Goal: Information Seeking & Learning: Compare options

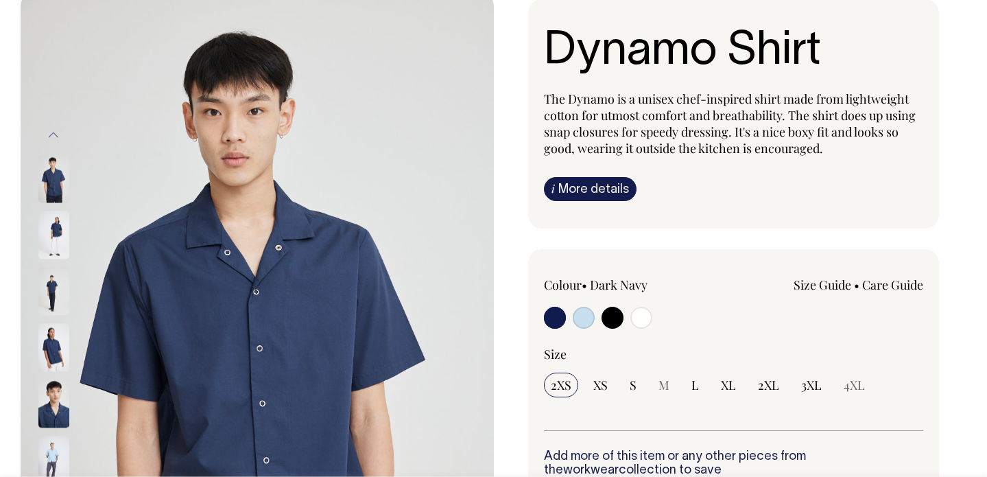
click at [617, 313] on input "radio" at bounding box center [613, 318] width 22 height 22
radio input "true"
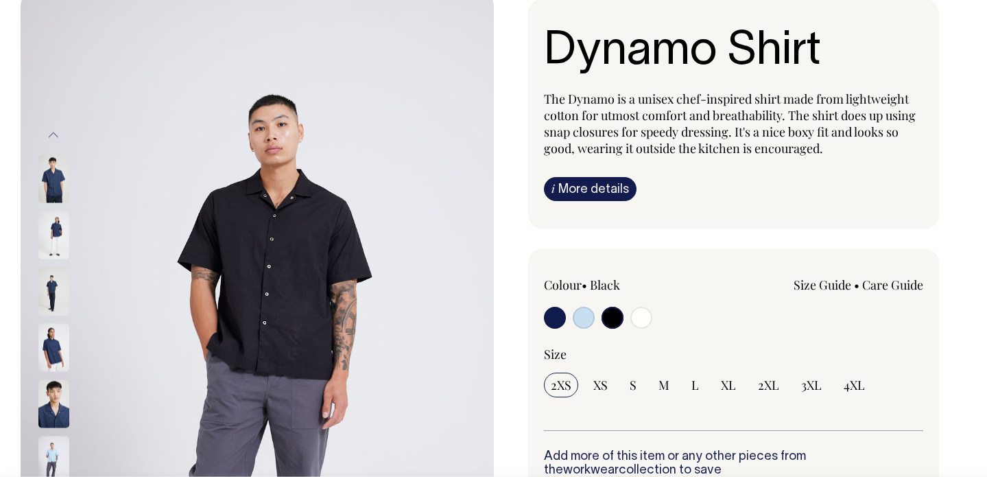
radio input "true"
select select "Black"
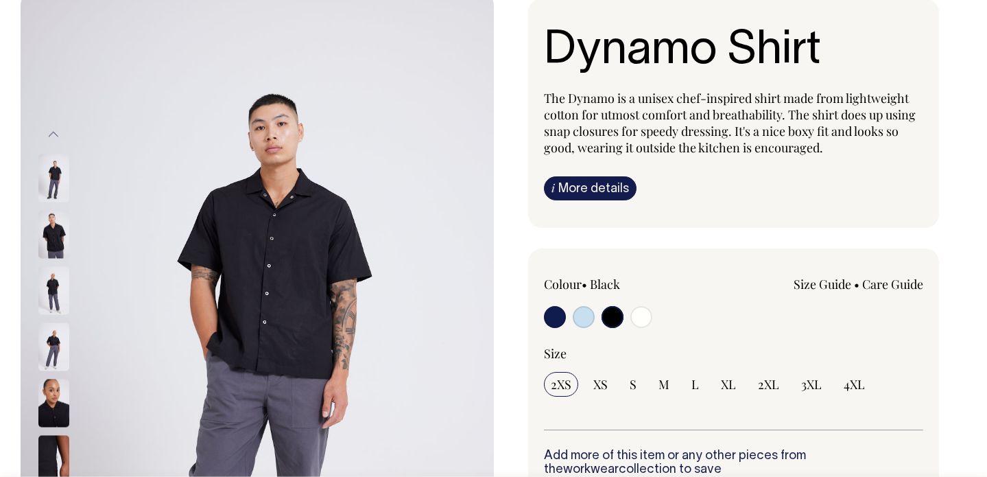
click at [55, 395] on img at bounding box center [53, 403] width 31 height 48
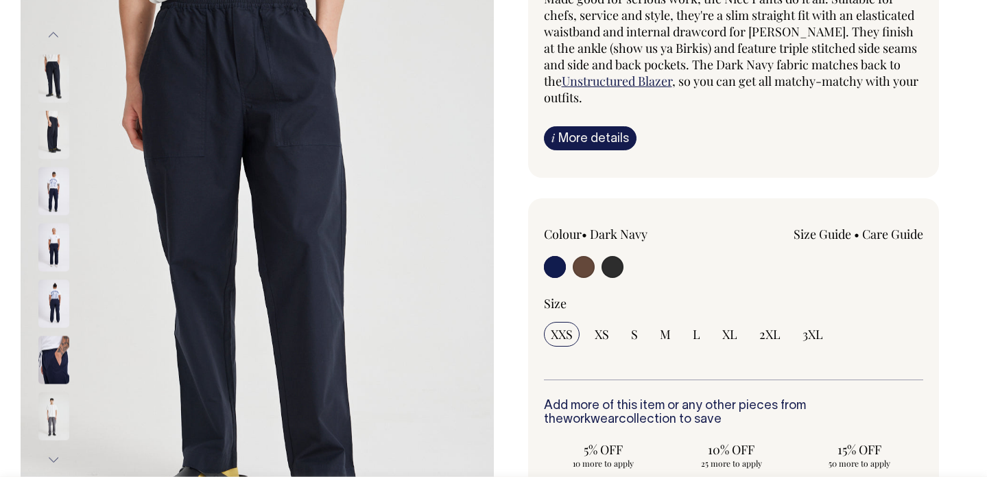
click at [609, 264] on input "radio" at bounding box center [613, 267] width 22 height 22
radio input "true"
select select "Charcoal"
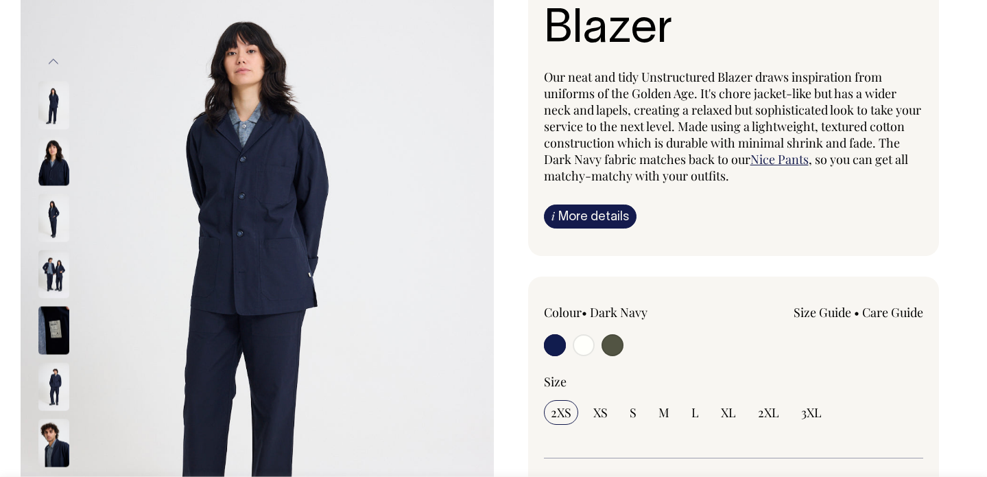
scroll to position [173, 0]
click at [612, 340] on input "radio" at bounding box center [613, 344] width 22 height 22
radio input "true"
select select "Olive"
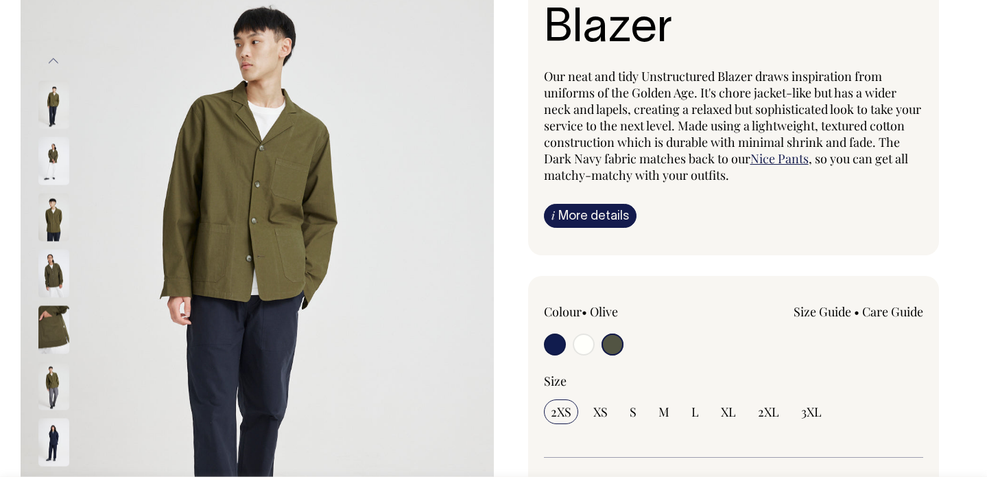
click at [585, 341] on input "radio" at bounding box center [584, 344] width 22 height 22
radio input "true"
radio input "false"
radio input "true"
select select "Off-White"
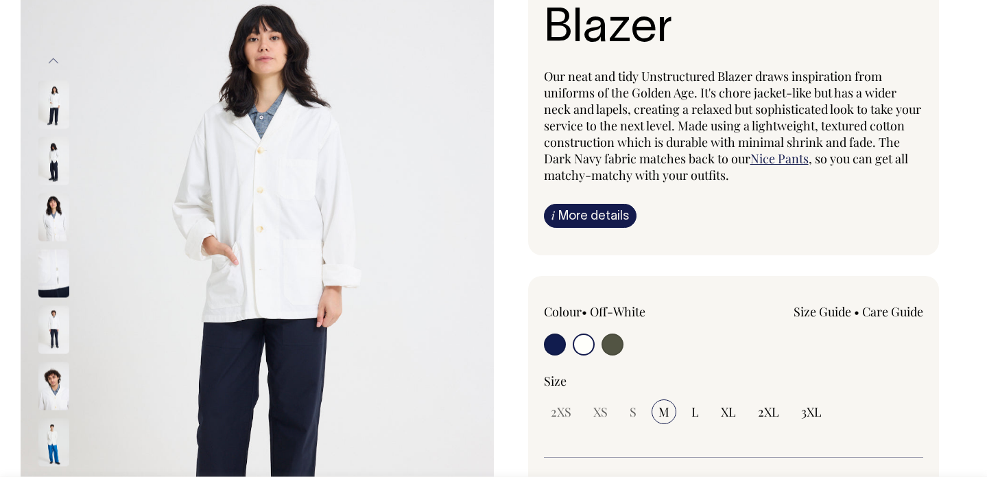
click at [554, 346] on input "radio" at bounding box center [555, 344] width 22 height 22
radio input "true"
select select "Dark Navy"
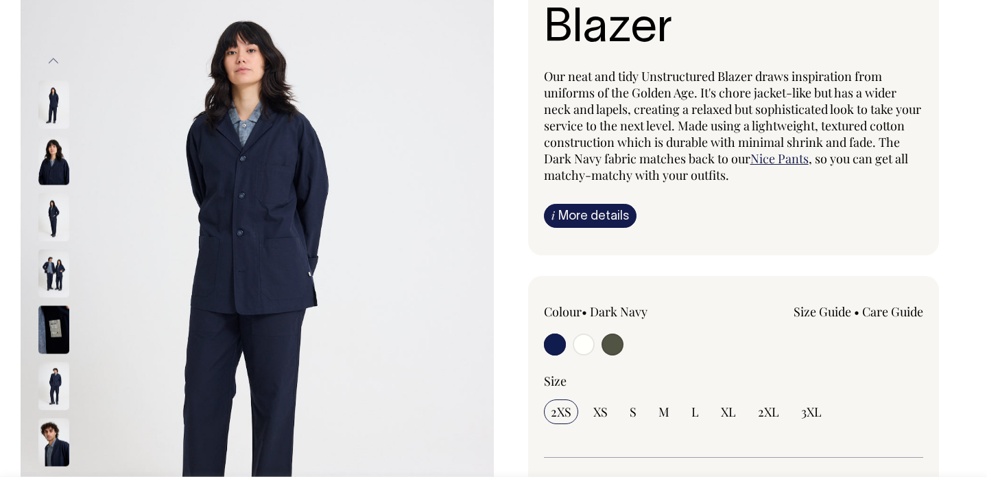
click at [606, 340] on input "radio" at bounding box center [613, 344] width 22 height 22
radio input "true"
select select "Olive"
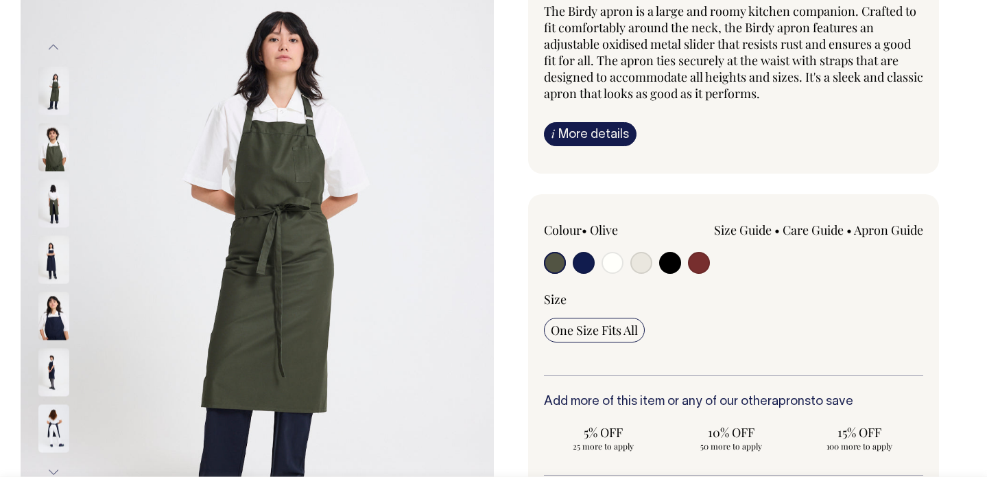
click at [668, 268] on input "radio" at bounding box center [670, 263] width 22 height 22
radio input "true"
select select "Black"
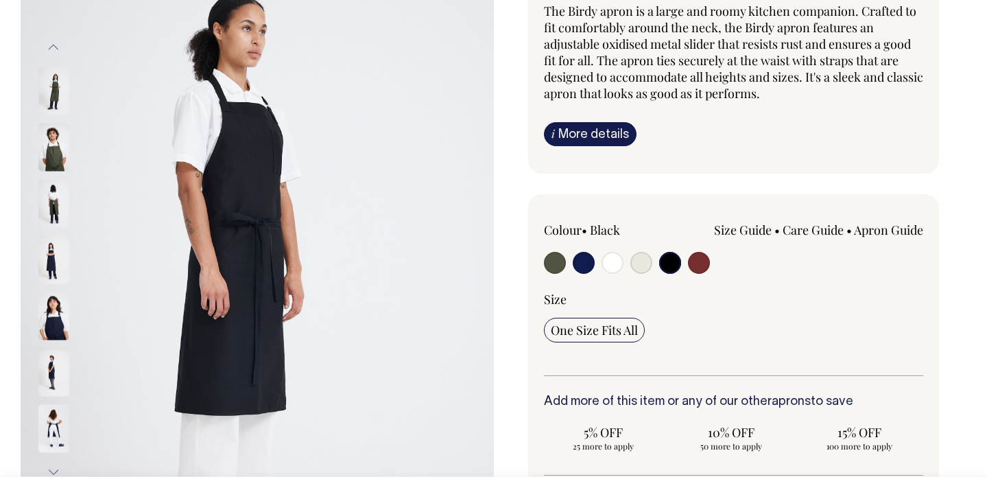
scroll to position [187, 0]
